Goal: Information Seeking & Learning: Compare options

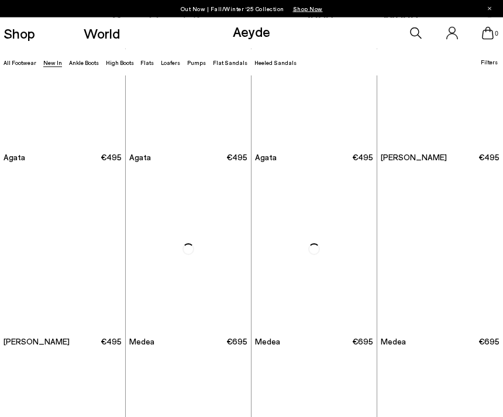
scroll to position [273, 0]
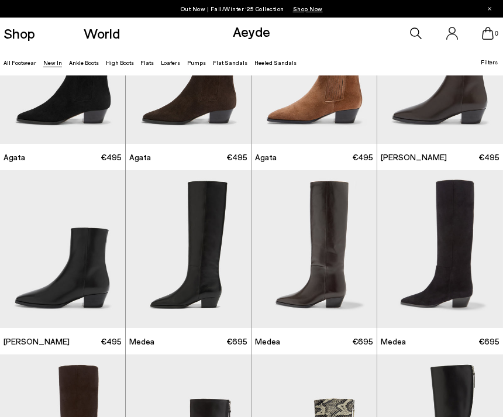
click at [412, 290] on img "1 / 6" at bounding box center [441, 249] width 126 height 158
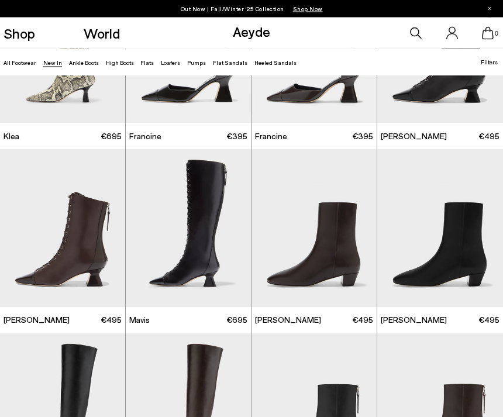
scroll to position [888, 0]
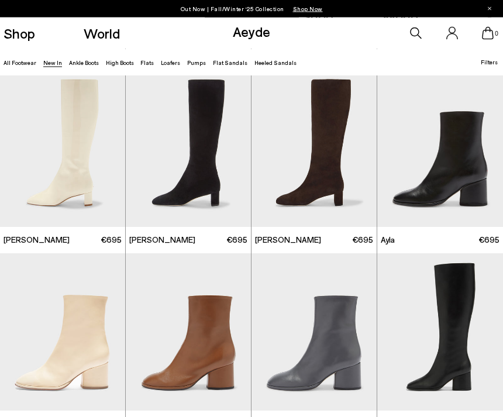
scroll to position [1848, 0]
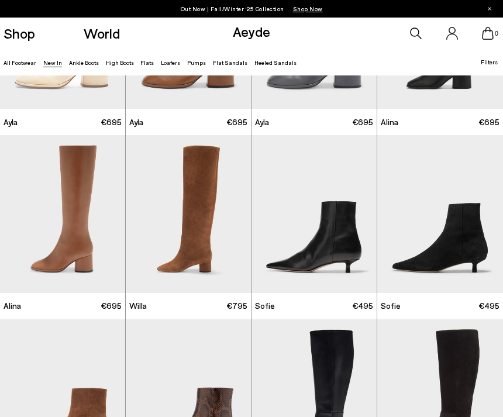
scroll to position [2290, 0]
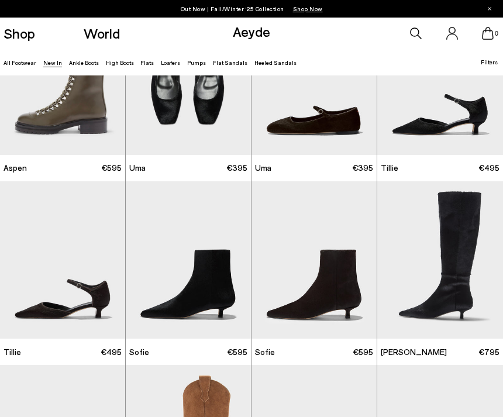
scroll to position [4133, 0]
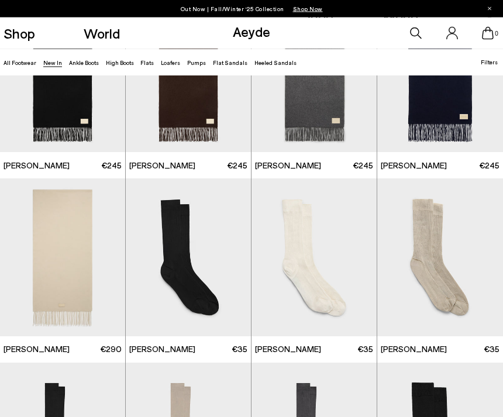
scroll to position [4685, 0]
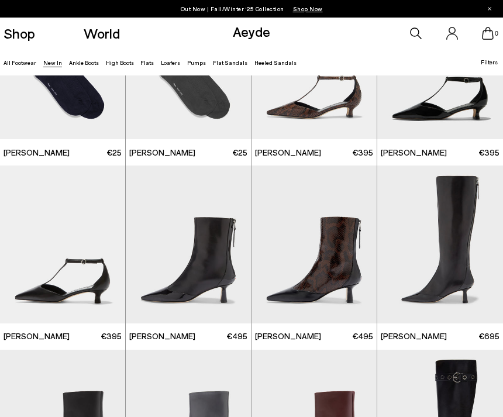
scroll to position [5620, 0]
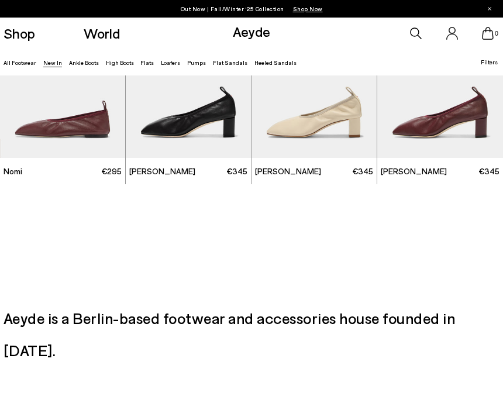
scroll to position [7812, 0]
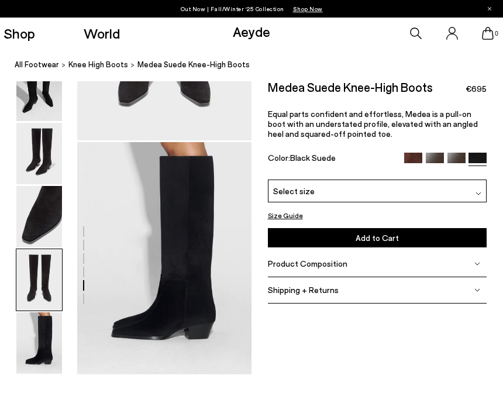
scroll to position [1112, 0]
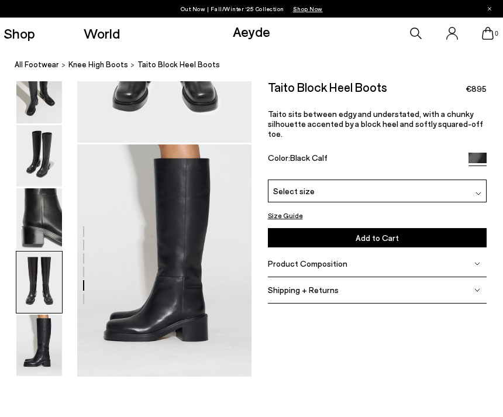
scroll to position [1105, 0]
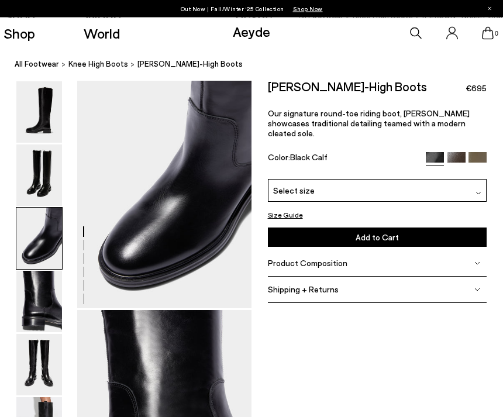
scroll to position [447, 0]
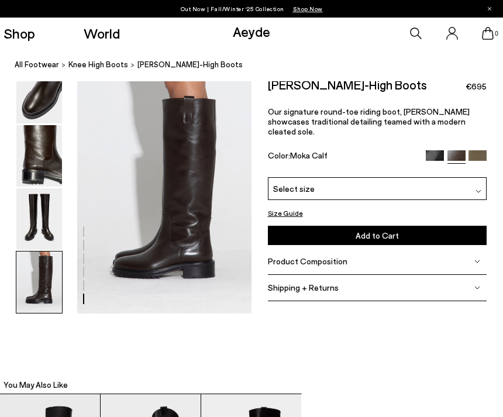
scroll to position [1173, 0]
